Goal: Information Seeking & Learning: Understand process/instructions

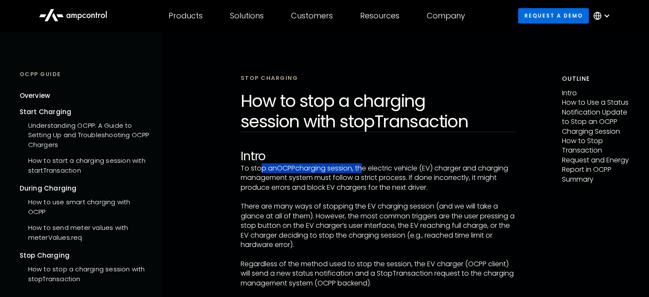
drag, startPoint x: 263, startPoint y: 172, endPoint x: 362, endPoint y: 169, distance: 99.5
click at [362, 169] on p "To stop an OCPP charging session, the electric vehicle (EV) charger and chargin…" at bounding box center [378, 177] width 275 height 29
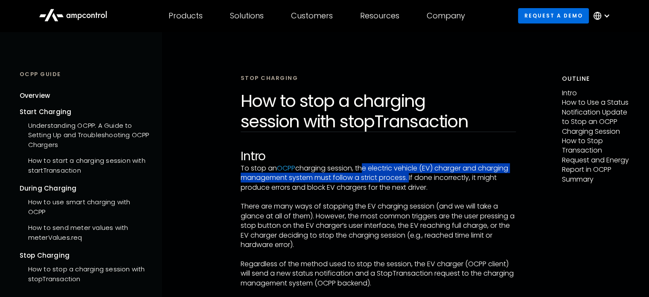
drag, startPoint x: 362, startPoint y: 169, endPoint x: 410, endPoint y: 181, distance: 49.4
click at [410, 181] on p "To stop an OCPP charging session, the electric vehicle (EV) charger and chargin…" at bounding box center [378, 177] width 275 height 29
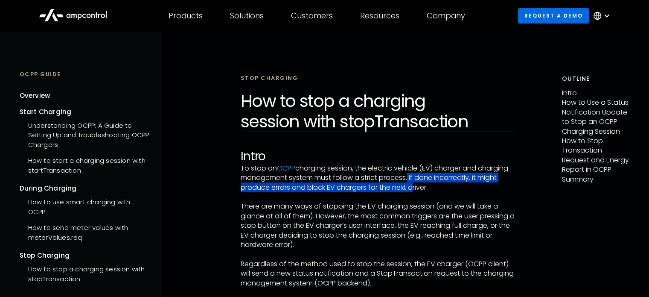
drag, startPoint x: 409, startPoint y: 179, endPoint x: 409, endPoint y: 190, distance: 10.3
click at [409, 190] on p "To stop an OCPP charging session, the electric vehicle (EV) charger and chargin…" at bounding box center [378, 177] width 275 height 29
click at [410, 190] on p "To stop an OCPP charging session, the electric vehicle (EV) charger and chargin…" at bounding box center [378, 177] width 275 height 29
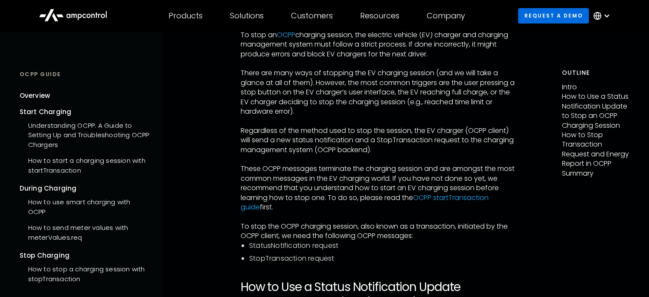
scroll to position [156, 0]
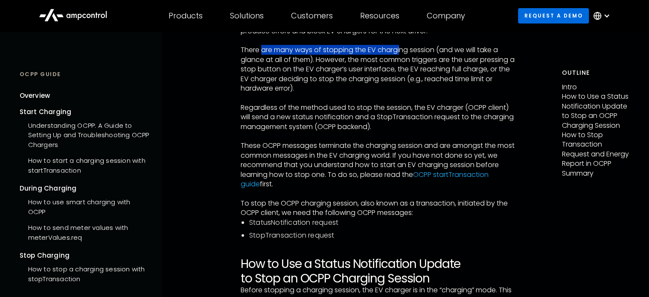
drag, startPoint x: 263, startPoint y: 48, endPoint x: 402, endPoint y: 51, distance: 138.8
click at [402, 51] on p "There are many ways of stopping the EV charging session (and we will take a gla…" at bounding box center [378, 69] width 275 height 48
click at [394, 52] on p "There are many ways of stopping the EV charging session (and we will take a gla…" at bounding box center [378, 69] width 275 height 48
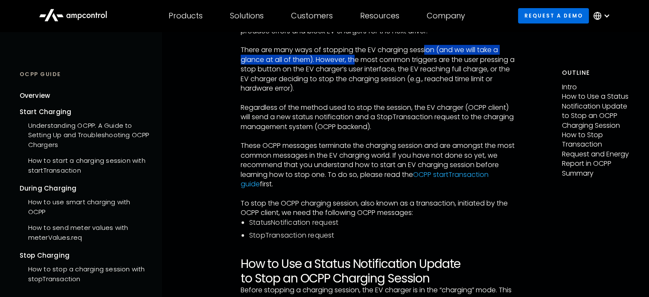
drag, startPoint x: 450, startPoint y: 54, endPoint x: 356, endPoint y: 59, distance: 93.6
click at [355, 59] on p "There are many ways of stopping the EV charging session (and we will take a gla…" at bounding box center [378, 69] width 275 height 48
click at [356, 59] on p "There are many ways of stopping the EV charging session (and we will take a gla…" at bounding box center [378, 69] width 275 height 48
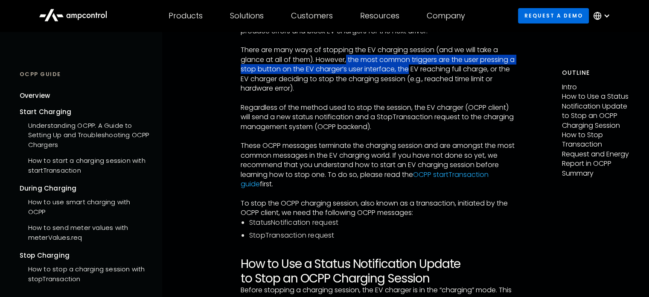
drag, startPoint x: 357, startPoint y: 61, endPoint x: 415, endPoint y: 69, distance: 58.6
click at [415, 69] on p "There are many ways of stopping the EV charging session (and we will take a gla…" at bounding box center [378, 69] width 275 height 48
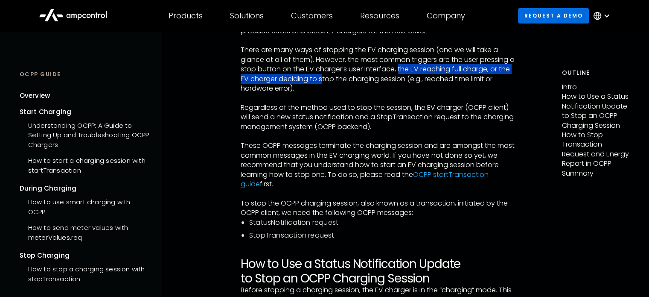
drag, startPoint x: 405, startPoint y: 71, endPoint x: 336, endPoint y: 80, distance: 69.3
click at [335, 80] on p "There are many ways of stopping the EV charging session (and we will take a gla…" at bounding box center [378, 69] width 275 height 48
click at [336, 80] on p "There are many ways of stopping the EV charging session (and we will take a gla…" at bounding box center [378, 69] width 275 height 48
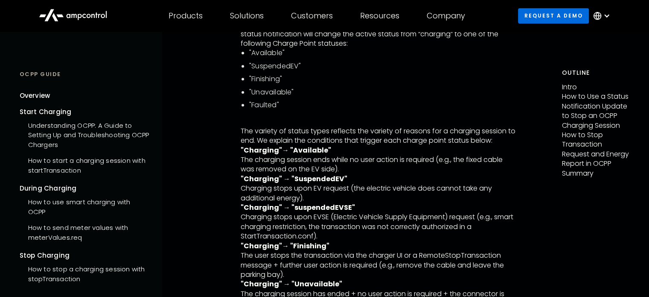
scroll to position [313, 0]
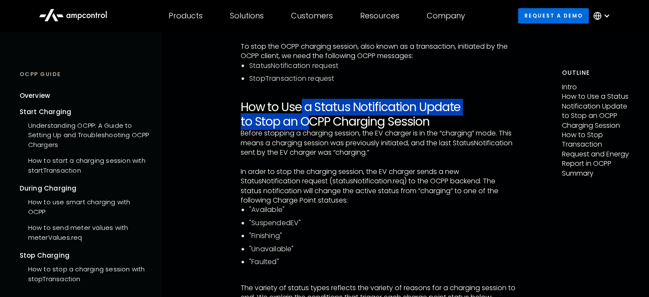
drag, startPoint x: 303, startPoint y: 105, endPoint x: 315, endPoint y: 124, distance: 22.7
click at [312, 123] on h2 "How to Use a Status Notification Update to Stop an OCPP Charging Session" at bounding box center [378, 114] width 275 height 29
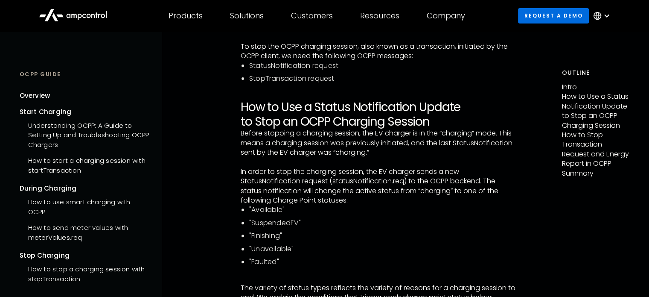
click at [315, 124] on h2 "How to Use a Status Notification Update to Stop an OCPP Charging Session" at bounding box center [378, 114] width 275 height 29
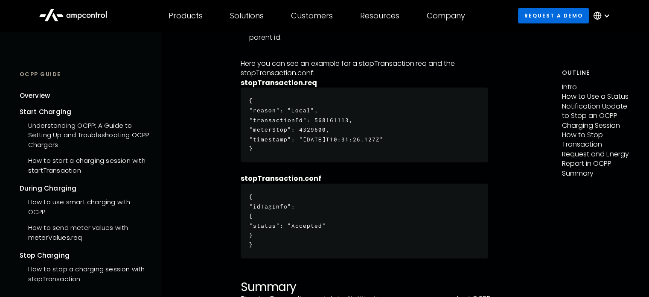
scroll to position [2348, 0]
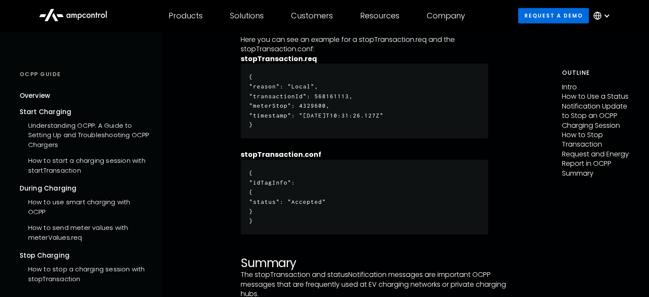
drag, startPoint x: 299, startPoint y: 211, endPoint x: 248, endPoint y: 172, distance: 64.3
click at [248, 172] on h6 "{ "idTagInfo": { "status": "Accepted" } }" at bounding box center [365, 197] width 248 height 75
click at [315, 186] on h6 "{ "idTagInfo": { "status": "Accepted" } }" at bounding box center [365, 197] width 248 height 75
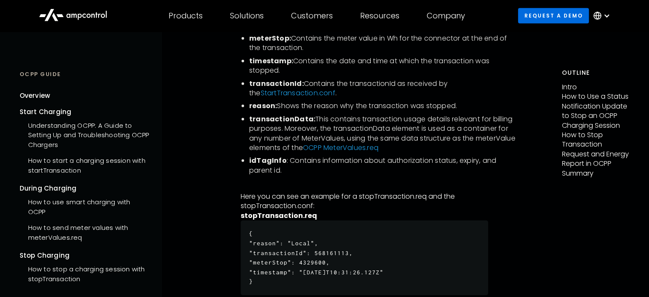
click at [315, 186] on p "‍" at bounding box center [378, 186] width 275 height 9
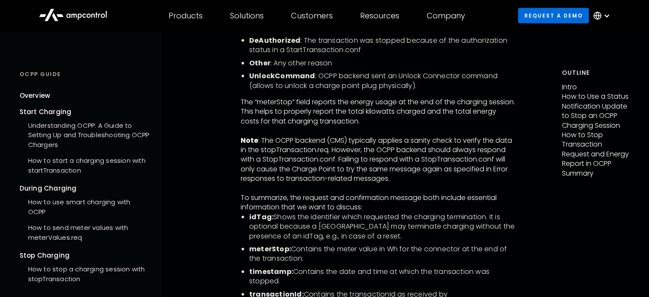
scroll to position [1722, 0]
